Goal: Information Seeking & Learning: Learn about a topic

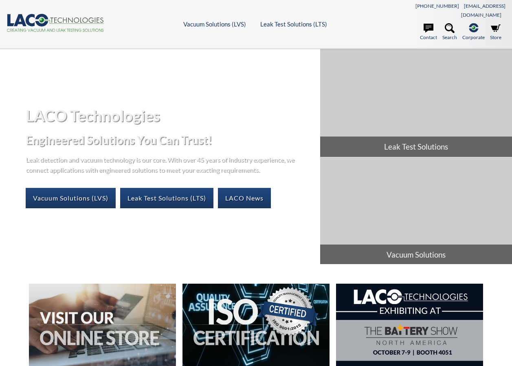
select select "Language Translate Widget"
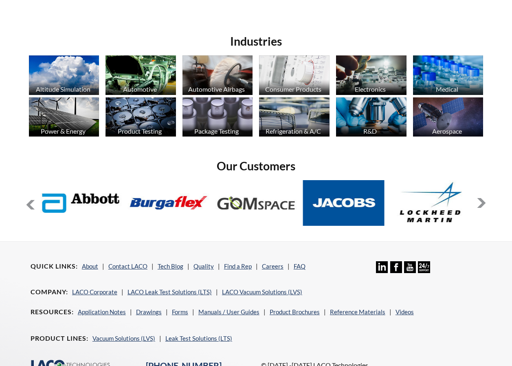
scroll to position [534, 0]
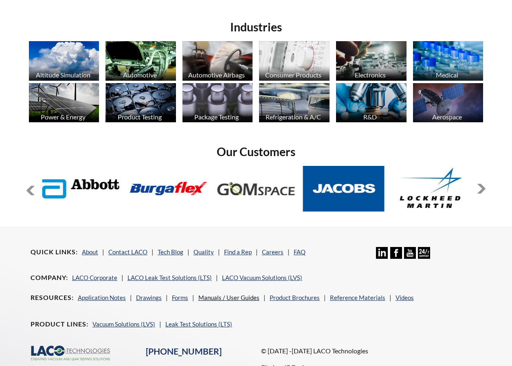
click at [222, 294] on link "Manuals / User Guides" at bounding box center [228, 297] width 61 height 7
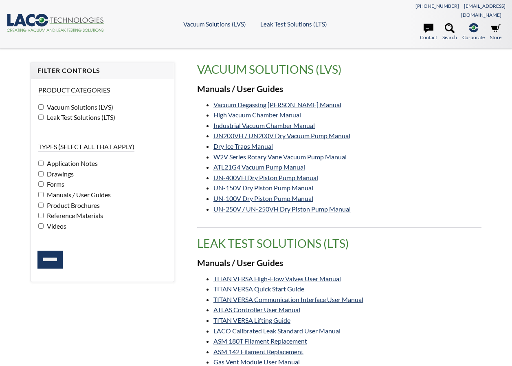
click at [49, 255] on input "******" at bounding box center [49, 259] width 25 height 18
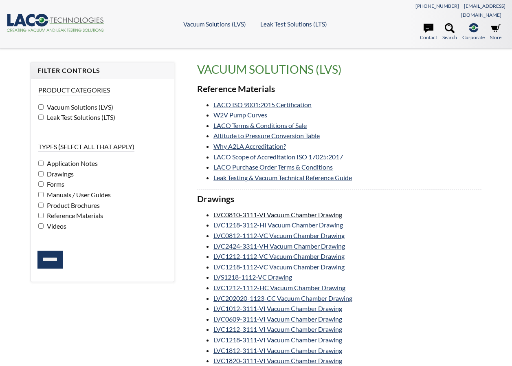
select select "Language Translate Widget"
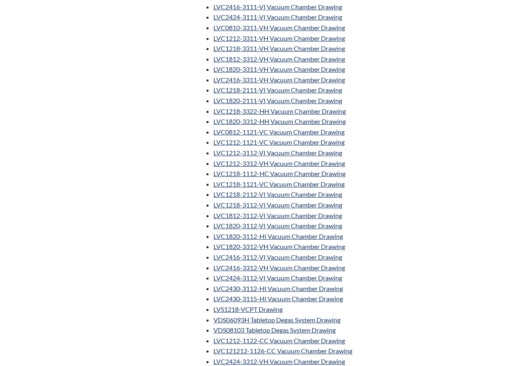
scroll to position [366, 0]
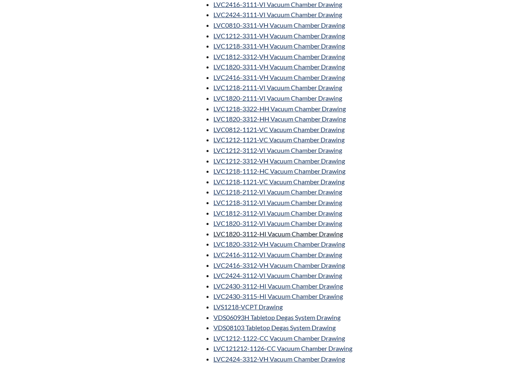
click at [251, 230] on link "LVC1820-3112-HI Vacuum Chamber Drawing" at bounding box center [277, 234] width 129 height 8
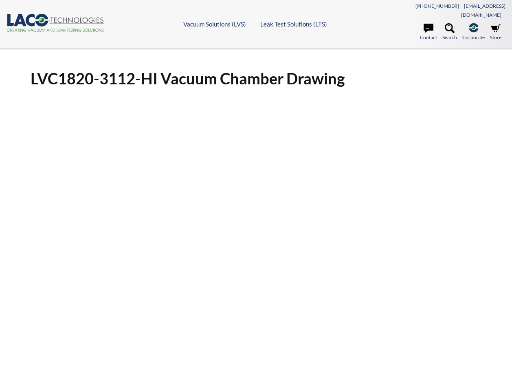
select select "Language Translate Widget"
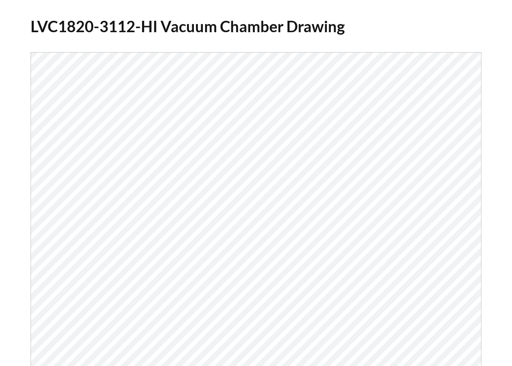
scroll to position [66, 0]
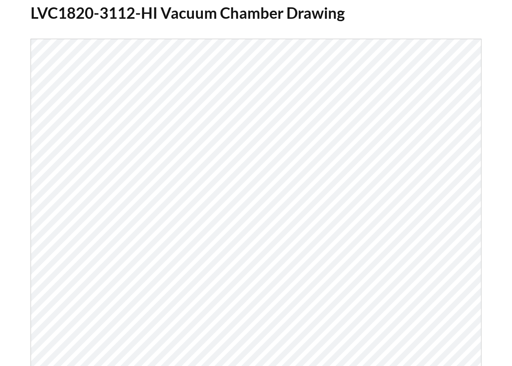
select select "Language Translate Widget"
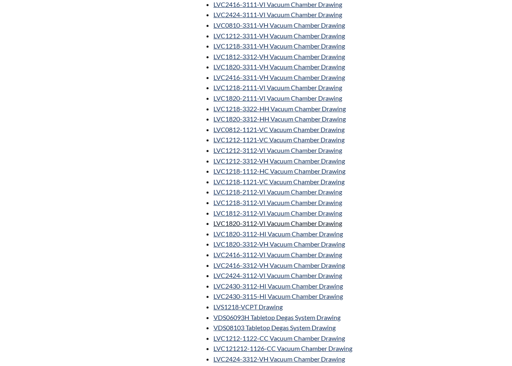
click at [257, 219] on link "LVC1820-3112-VI Vacuum Chamber Drawing" at bounding box center [277, 223] width 129 height 8
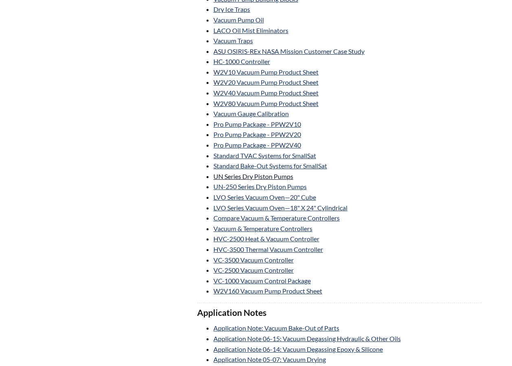
scroll to position [1038, 0]
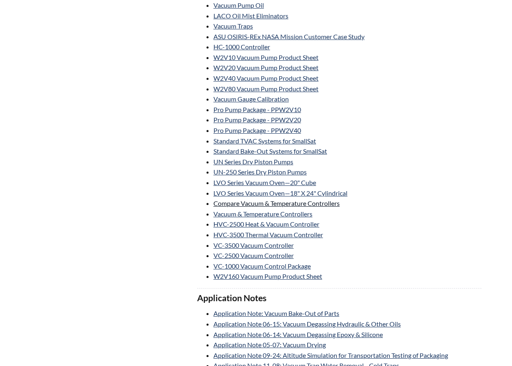
click at [294, 199] on link "Compare Vacuum & Temperature Controllers" at bounding box center [276, 203] width 126 height 8
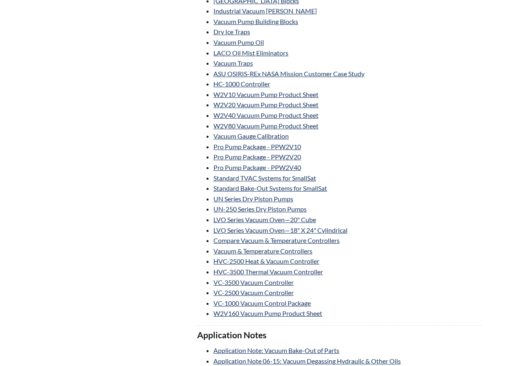
scroll to position [957, 0]
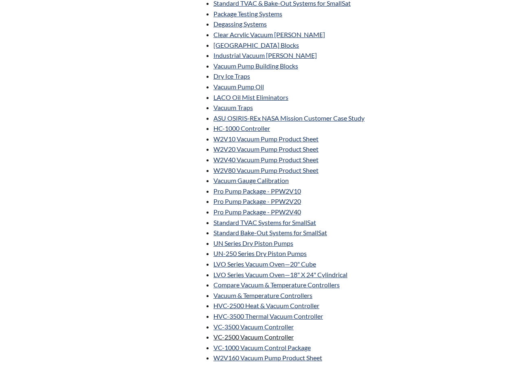
click at [245, 333] on link "VC-2500 Vacuum Controller" at bounding box center [253, 337] width 80 height 8
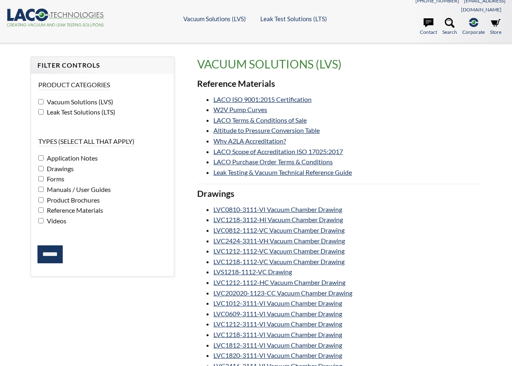
scroll to position [0, 0]
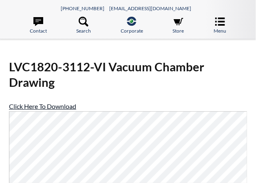
scroll to position [163, 0]
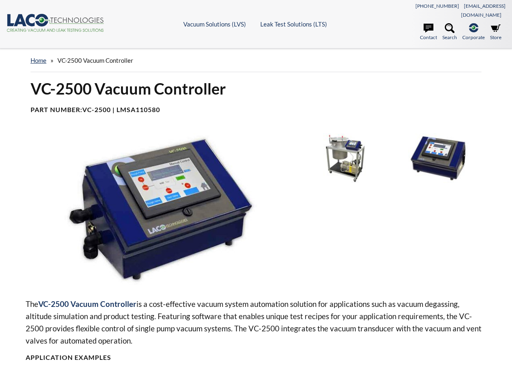
select select "Language Translate Widget"
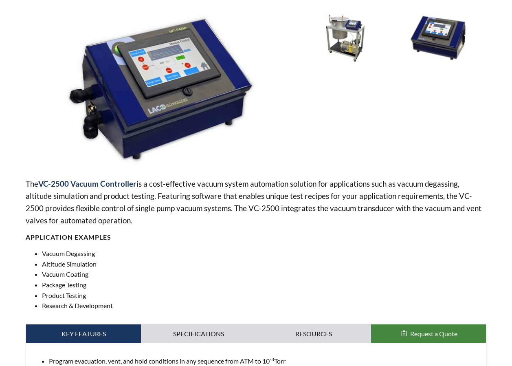
scroll to position [285, 0]
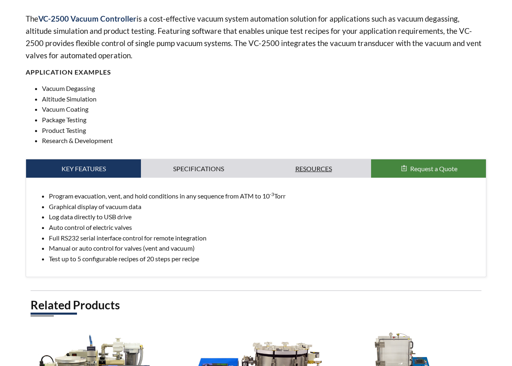
click at [327, 164] on link "Resources" at bounding box center [313, 168] width 115 height 19
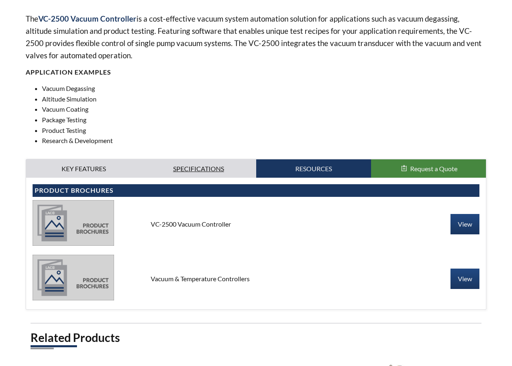
click at [188, 159] on link "Specifications" at bounding box center [198, 168] width 115 height 19
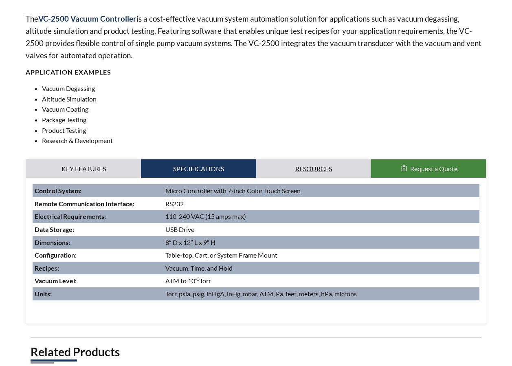
click at [289, 159] on link "Resources" at bounding box center [313, 168] width 115 height 19
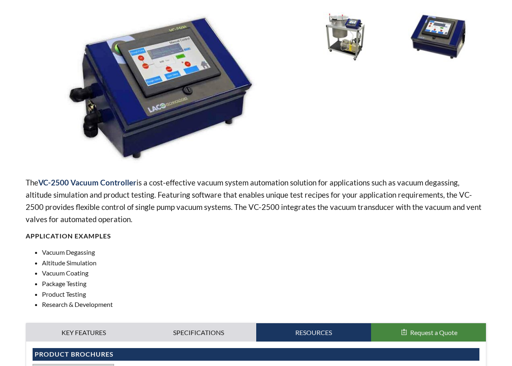
scroll to position [122, 0]
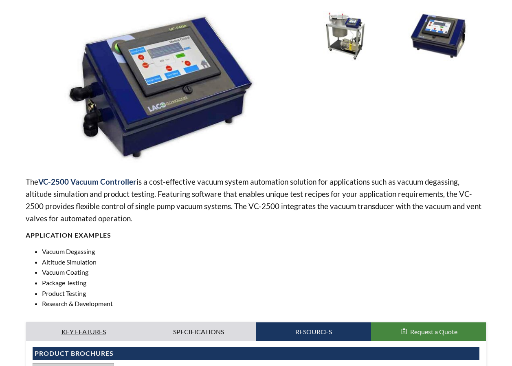
click at [89, 322] on link "Key Features" at bounding box center [83, 331] width 115 height 19
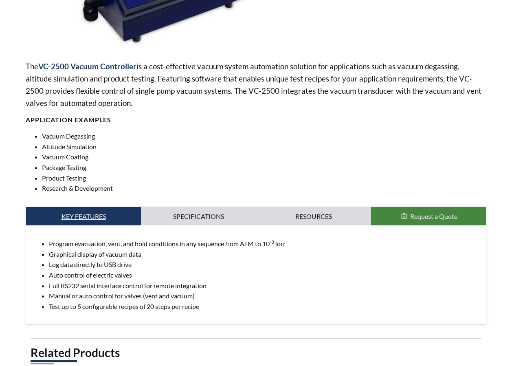
scroll to position [244, 0]
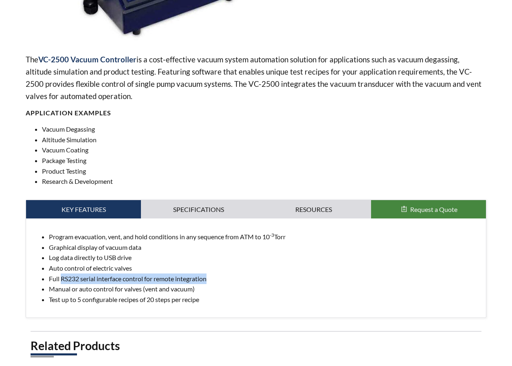
drag, startPoint x: 61, startPoint y: 267, endPoint x: 240, endPoint y: 273, distance: 178.4
click at [240, 273] on li "Full RS232 serial interface control for remote integration" at bounding box center [264, 278] width 430 height 11
drag, startPoint x: 240, startPoint y: 273, endPoint x: 221, endPoint y: 274, distance: 18.3
click at [221, 283] on li "Manual or auto control for valves (vent and vacuum)" at bounding box center [264, 288] width 430 height 11
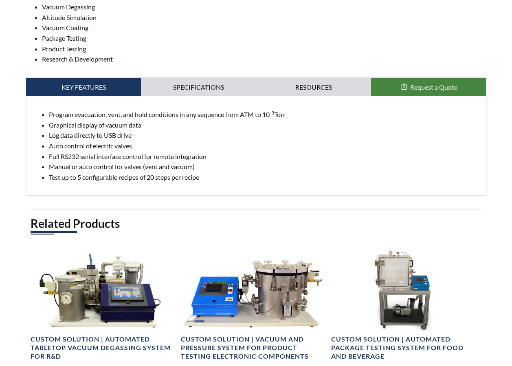
scroll to position [285, 0]
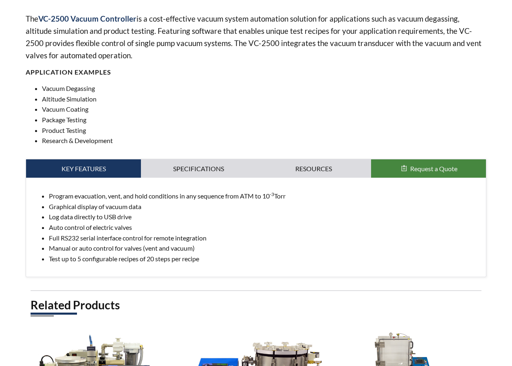
click at [204, 253] on li "Test up to 5 configurable recipes of 20 steps per recipe" at bounding box center [264, 258] width 430 height 11
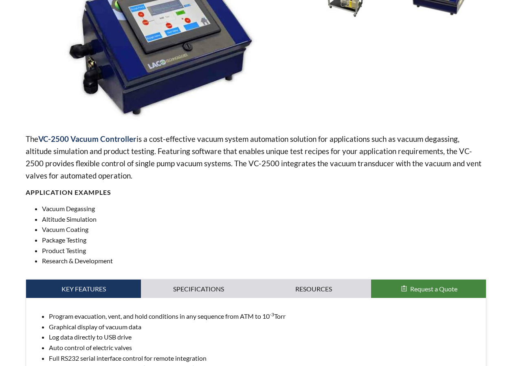
scroll to position [163, 0]
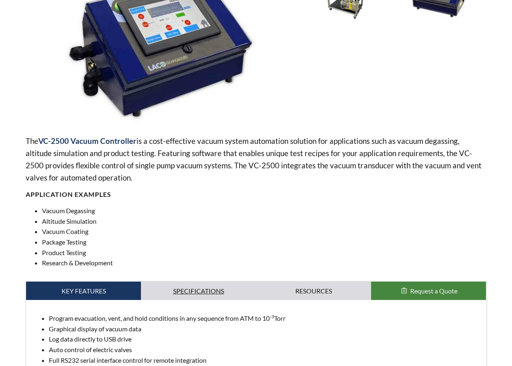
click at [195, 283] on link "Specifications" at bounding box center [198, 290] width 115 height 19
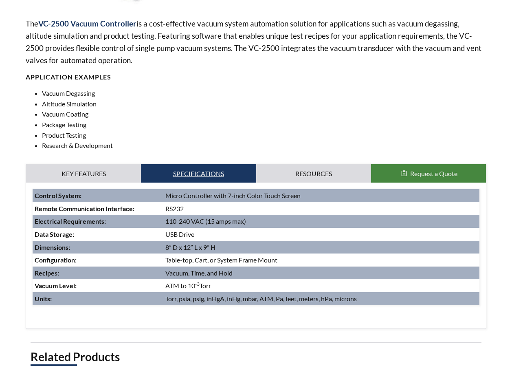
scroll to position [285, 0]
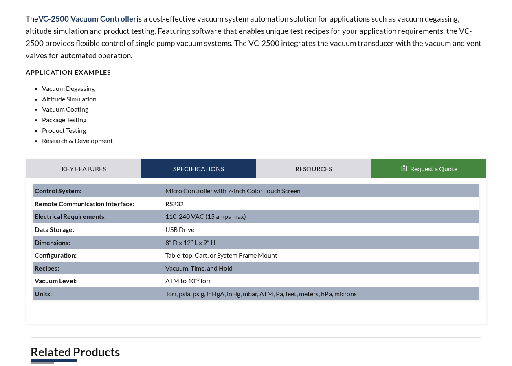
click at [296, 161] on link "Resources" at bounding box center [313, 168] width 115 height 19
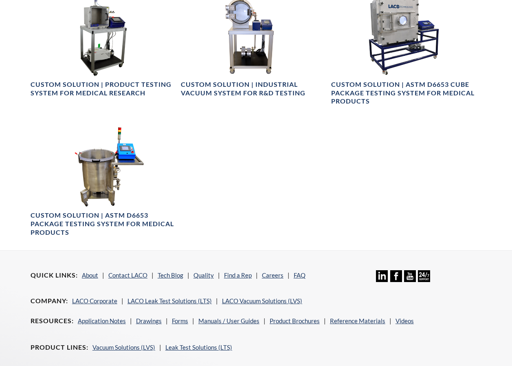
scroll to position [726, 0]
